Goal: Task Accomplishment & Management: Complete application form

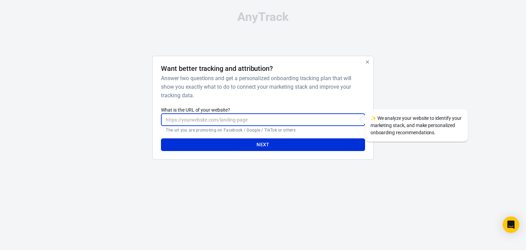
click at [193, 121] on input "What is the URL of your website?" at bounding box center [263, 119] width 204 height 13
type input "[URL][DOMAIN_NAME]"
click at [259, 146] on button "Next" at bounding box center [263, 144] width 204 height 13
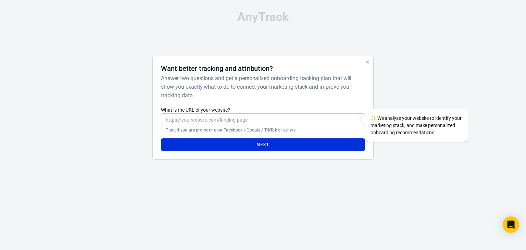
click at [225, 124] on input "What is the URL of your website?" at bounding box center [263, 119] width 204 height 13
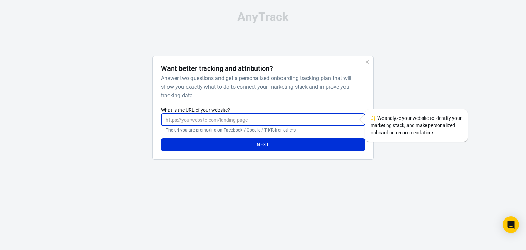
paste input "[URL][DOMAIN_NAME]"
click at [228, 144] on button "Next" at bounding box center [263, 144] width 204 height 13
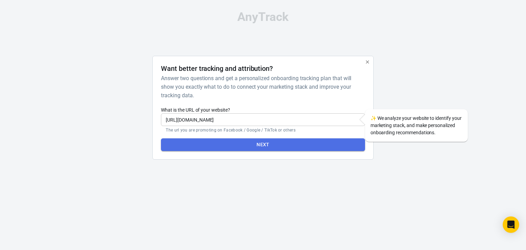
click at [237, 144] on button "Next" at bounding box center [263, 144] width 204 height 13
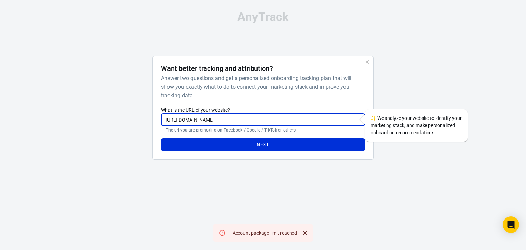
drag, startPoint x: 239, startPoint y: 122, endPoint x: 134, endPoint y: 121, distance: 104.9
click at [134, 121] on div "Want better tracking and attribution? Answer two questions and get a personaliz…" at bounding box center [263, 110] width 343 height 109
type input "s"
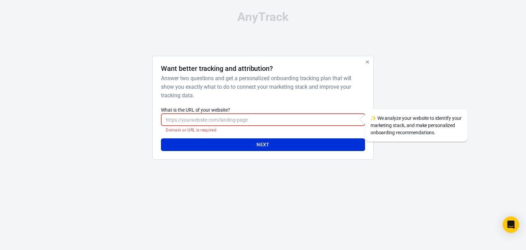
click at [203, 124] on input "What is the URL of your website?" at bounding box center [263, 119] width 204 height 13
type input "[URL][DOMAIN_NAME]"
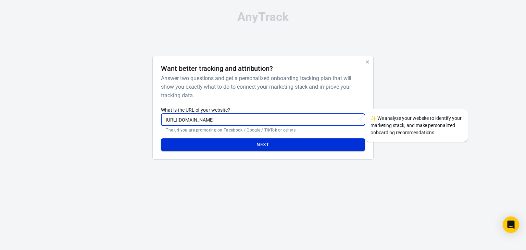
click at [242, 143] on button "Next" at bounding box center [263, 144] width 204 height 13
click at [191, 123] on input "[URL][DOMAIN_NAME]" at bounding box center [263, 119] width 204 height 13
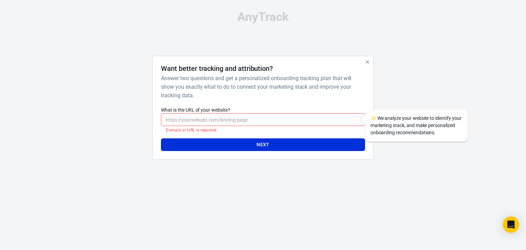
click at [413, 9] on div "AnyTrack Want better tracking and attribution? Answer two questions and get a p…" at bounding box center [263, 88] width 343 height 176
click at [365, 61] on icon "button" at bounding box center [367, 61] width 5 height 5
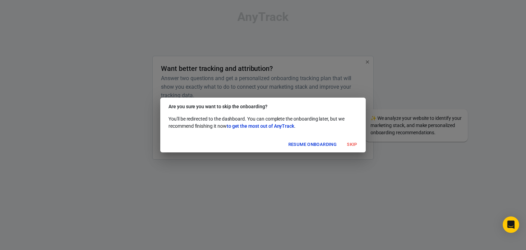
click at [352, 146] on button "Skip" at bounding box center [352, 145] width 22 height 11
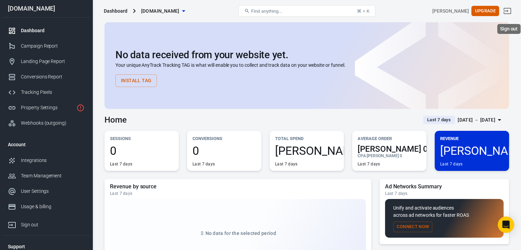
click at [511, 10] on icon "Sign out" at bounding box center [508, 11] width 8 height 8
